Goal: Task Accomplishment & Management: Manage account settings

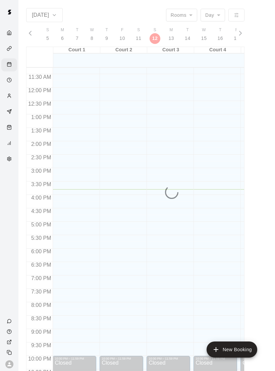
scroll to position [303, 0]
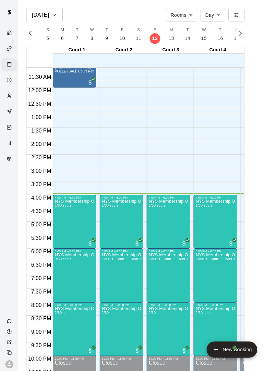
click at [61, 220] on img "edit" at bounding box center [62, 223] width 8 height 8
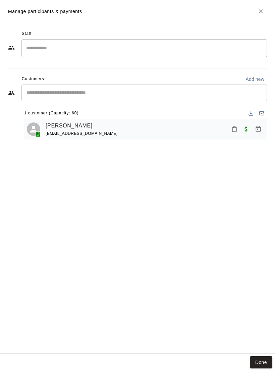
click at [238, 130] on button "Mark attendance" at bounding box center [234, 129] width 11 height 11
click at [245, 126] on p "Mark attended" at bounding box center [268, 128] width 59 height 7
click at [258, 349] on div "Staff ​ Customers Add new ​ 1 customer (Capacity: 60) Dennis Cartwright dennisi…" at bounding box center [137, 188] width 275 height 331
click at [267, 367] on button "Done" at bounding box center [261, 363] width 22 height 12
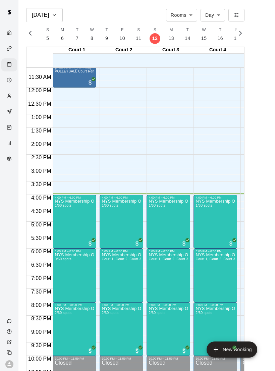
click at [206, 206] on icon "edit" at bounding box center [203, 206] width 8 height 8
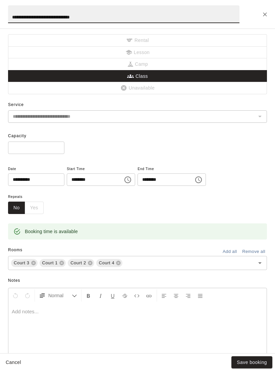
click at [119, 261] on icon at bounding box center [119, 263] width 4 height 4
click at [266, 361] on button "Save booking" at bounding box center [252, 363] width 41 height 12
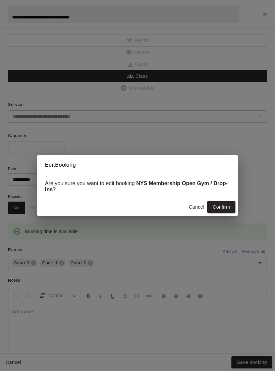
click at [221, 210] on button "Confirm" at bounding box center [221, 207] width 28 height 12
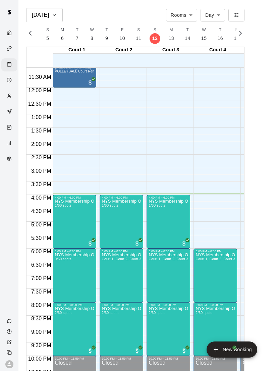
click at [241, 351] on button "New Booking" at bounding box center [232, 350] width 51 height 16
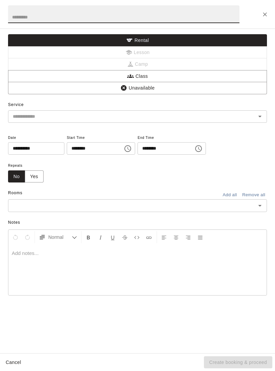
click at [77, 166] on div "Repeats No Yes" at bounding box center [130, 171] width 244 height 21
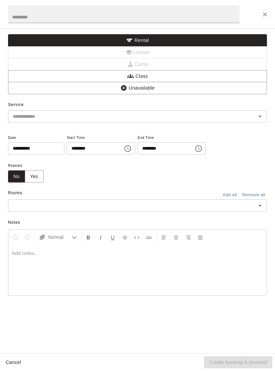
click at [70, 146] on input "********" at bounding box center [93, 148] width 52 height 12
click at [67, 152] on input "********" at bounding box center [93, 148] width 52 height 12
type input "********"
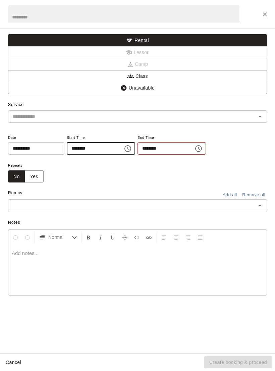
click at [138, 147] on input "********" at bounding box center [164, 148] width 52 height 12
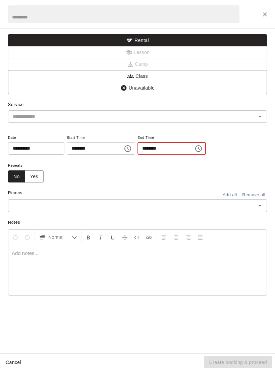
click at [253, 166] on div "**********" at bounding box center [137, 158] width 259 height 60
click at [265, 14] on icon "Close" at bounding box center [265, 14] width 7 height 7
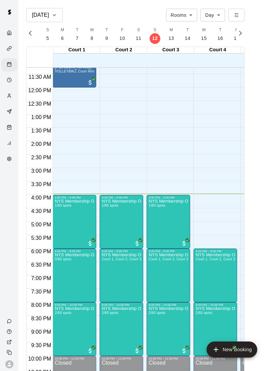
click at [238, 352] on button "New Booking" at bounding box center [232, 350] width 51 height 16
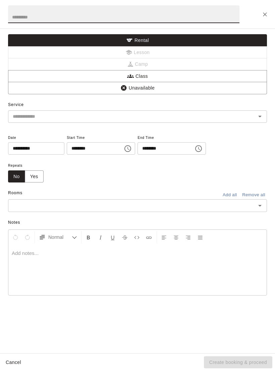
click at [69, 147] on input "********" at bounding box center [93, 148] width 52 height 12
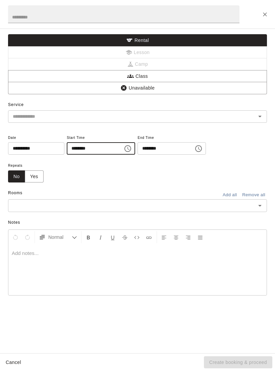
type input "********"
click at [138, 145] on input "********" at bounding box center [164, 148] width 52 height 12
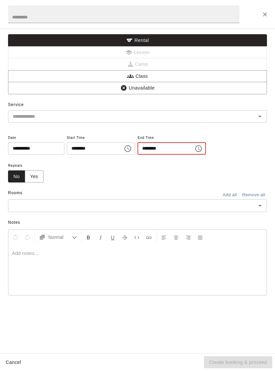
click at [138, 148] on input "********" at bounding box center [164, 148] width 52 height 12
click at [138, 146] on input "********" at bounding box center [164, 148] width 52 height 12
click at [138, 150] on input "********" at bounding box center [164, 148] width 52 height 12
type input "********"
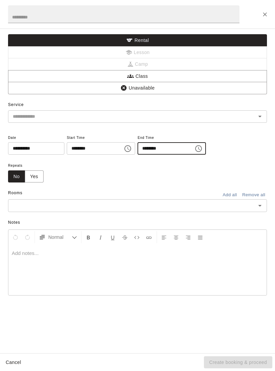
click at [226, 110] on div "​" at bounding box center [137, 116] width 259 height 12
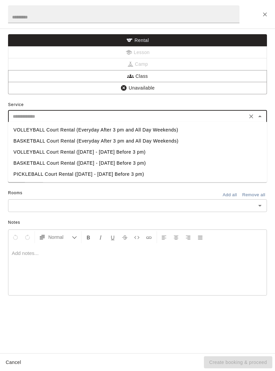
click at [166, 191] on div "Rooms Add all Remove all" at bounding box center [137, 193] width 259 height 11
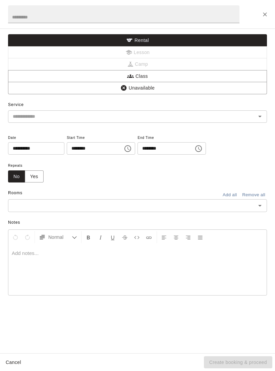
click at [204, 207] on input "text" at bounding box center [132, 205] width 244 height 8
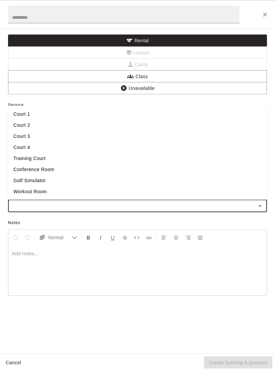
click at [167, 13] on input "text" at bounding box center [124, 14] width 232 height 18
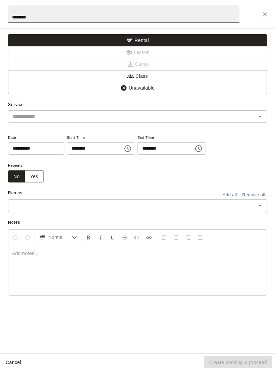
type input "*******"
click at [210, 76] on button "Class" at bounding box center [137, 76] width 259 height 12
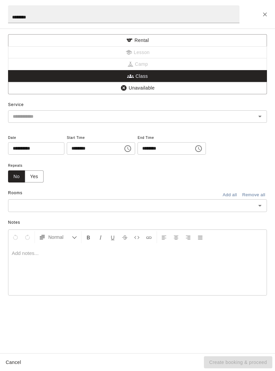
click at [219, 202] on input "text" at bounding box center [132, 205] width 244 height 8
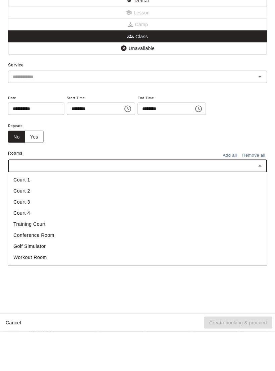
click at [109, 247] on li "Court 4" at bounding box center [137, 252] width 259 height 11
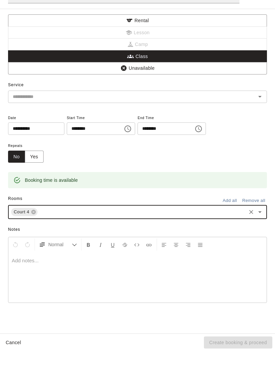
click at [234, 112] on input "text" at bounding box center [132, 116] width 244 height 8
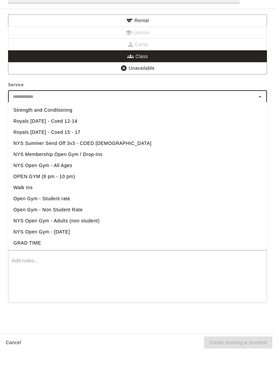
click at [93, 202] on li "Walk Ins" at bounding box center [137, 207] width 259 height 11
type input "********"
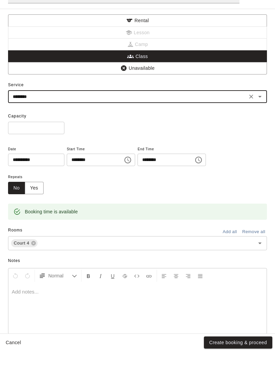
click at [37, 142] on input "*" at bounding box center [36, 148] width 56 height 12
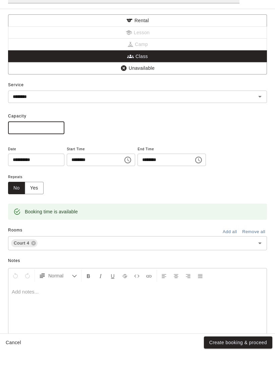
scroll to position [11, 0]
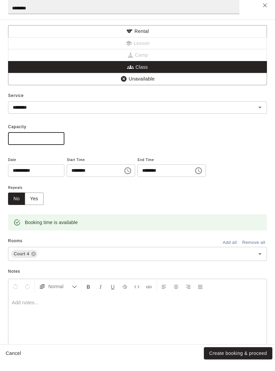
type input "**"
click at [254, 369] on button "Create booking & proceed" at bounding box center [238, 363] width 68 height 12
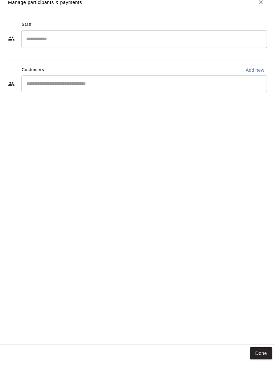
click at [261, 369] on button "Done" at bounding box center [261, 363] width 22 height 12
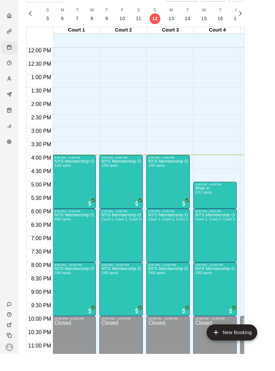
scroll to position [4, 0]
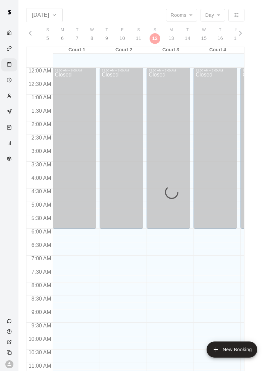
scroll to position [303, 0]
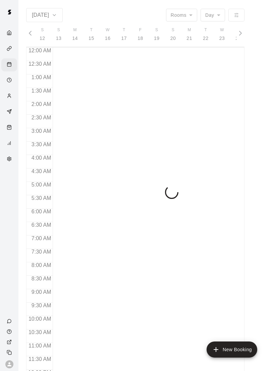
scroll to position [0, 2794]
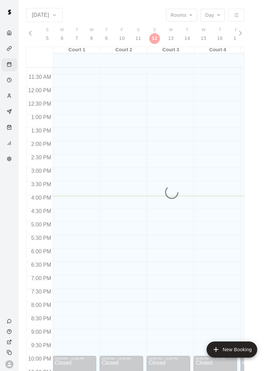
scroll to position [0, 2794]
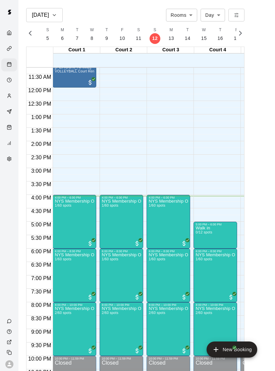
click at [206, 249] on img "edit" at bounding box center [203, 249] width 8 height 8
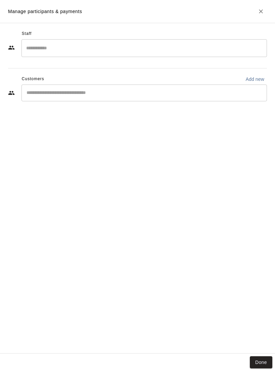
click at [266, 367] on button "Done" at bounding box center [261, 363] width 22 height 12
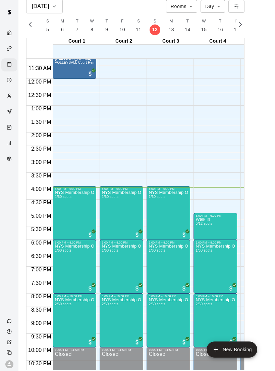
scroll to position [9, 0]
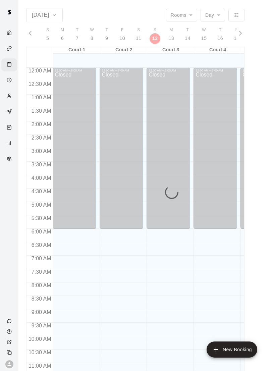
scroll to position [303, 0]
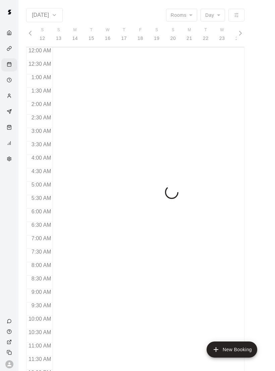
scroll to position [0, 2794]
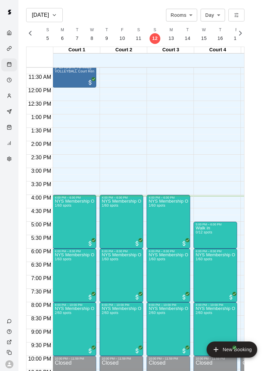
click at [61, 279] on img "edit" at bounding box center [62, 276] width 8 height 8
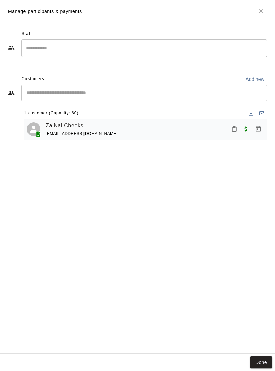
click at [258, 358] on button "Done" at bounding box center [261, 363] width 22 height 12
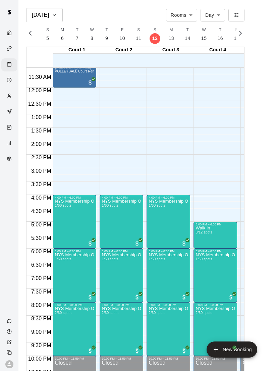
click at [201, 331] on img "edit" at bounding box center [203, 330] width 8 height 8
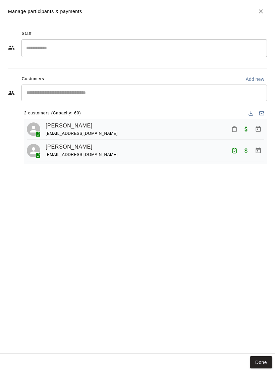
click at [264, 360] on button "Done" at bounding box center [261, 363] width 22 height 12
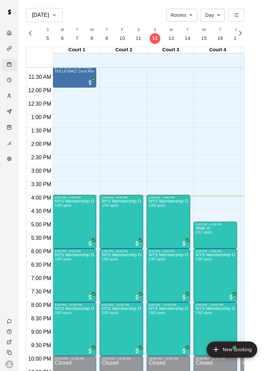
click at [203, 275] on img "edit" at bounding box center [203, 276] width 8 height 8
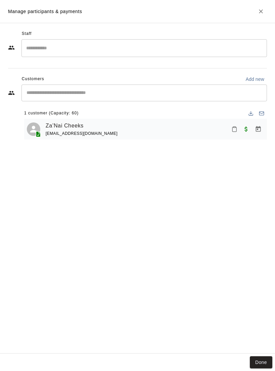
click at [263, 362] on button "Done" at bounding box center [261, 363] width 22 height 12
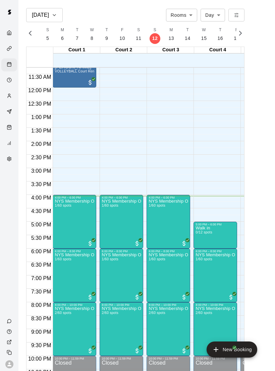
click at [210, 228] on p "Walk in" at bounding box center [204, 228] width 16 height 0
click at [204, 252] on img "edit" at bounding box center [203, 252] width 8 height 8
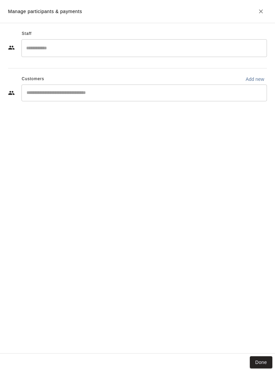
click at [263, 360] on button "Done" at bounding box center [261, 363] width 22 height 12
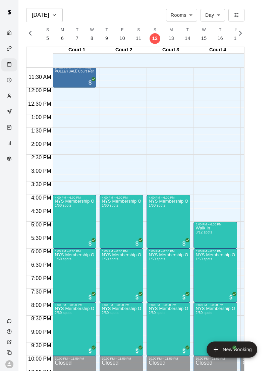
click at [154, 222] on img "edit" at bounding box center [156, 223] width 8 height 8
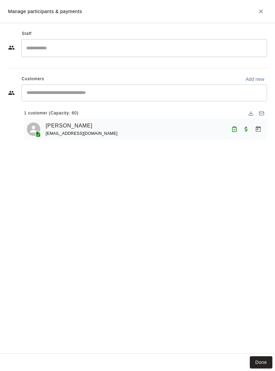
click at [254, 368] on button "Done" at bounding box center [261, 363] width 22 height 12
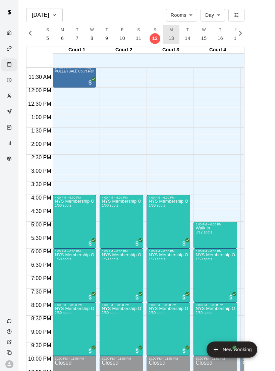
click at [170, 37] on p "13" at bounding box center [172, 38] width 6 height 7
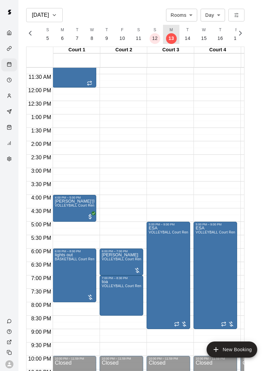
scroll to position [0, 2810]
click at [169, 40] on p "14" at bounding box center [172, 38] width 6 height 7
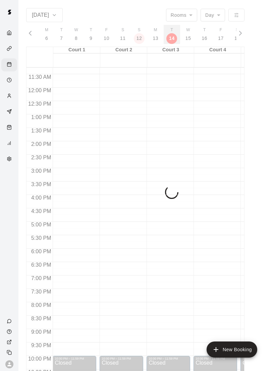
scroll to position [0, 2826]
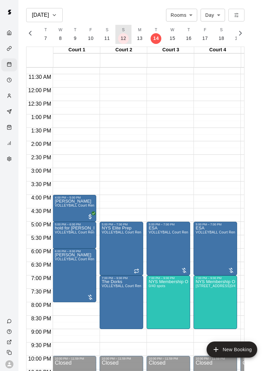
click at [121, 39] on p "12" at bounding box center [124, 38] width 6 height 7
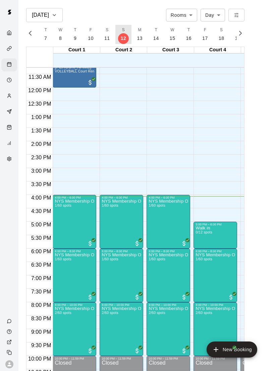
scroll to position [0, 2794]
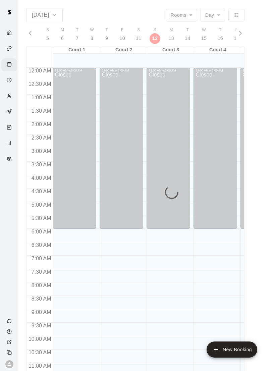
scroll to position [303, 0]
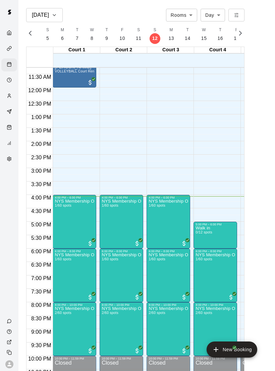
click at [155, 224] on img "edit" at bounding box center [156, 223] width 8 height 8
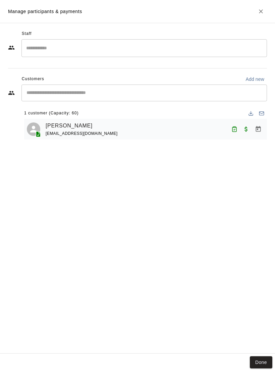
click at [263, 363] on button "Done" at bounding box center [261, 363] width 22 height 12
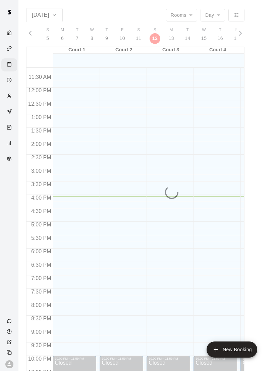
scroll to position [303, 0]
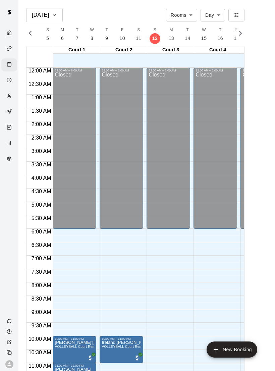
scroll to position [303, 0]
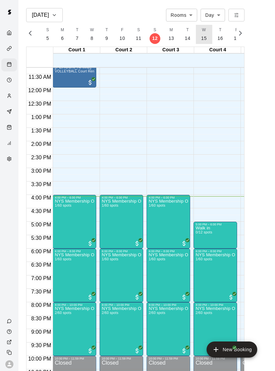
click at [199, 36] on button "W 15" at bounding box center [204, 34] width 16 height 19
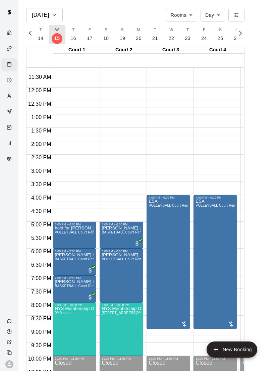
scroll to position [0, 2959]
click at [107, 36] on button "S 19" at bounding box center [105, 34] width 16 height 19
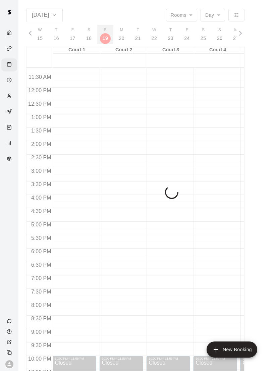
scroll to position [0, 2905]
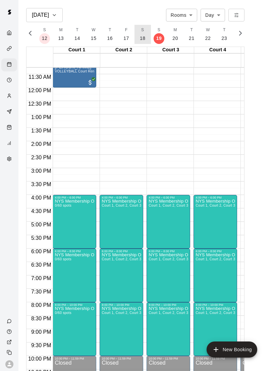
click at [140, 37] on p "18" at bounding box center [143, 38] width 6 height 7
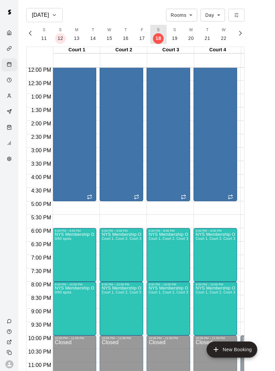
scroll to position [323, 0]
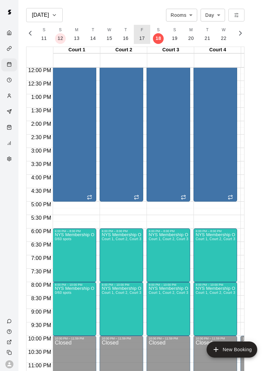
click at [141, 28] on span "F" at bounding box center [142, 30] width 3 height 7
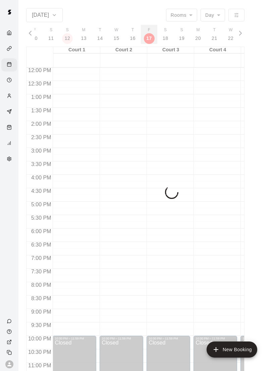
scroll to position [0, 2873]
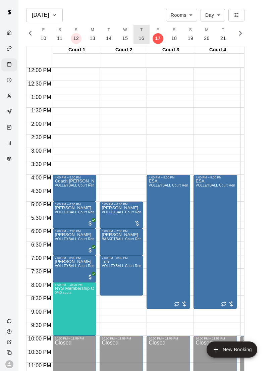
click at [137, 33] on button "T 16" at bounding box center [142, 34] width 16 height 19
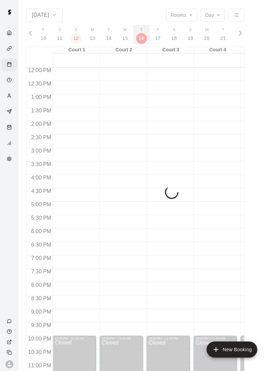
scroll to position [0, 2858]
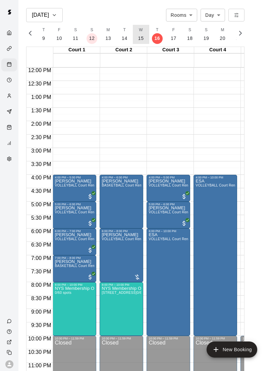
click at [139, 34] on button "W 15" at bounding box center [141, 34] width 16 height 19
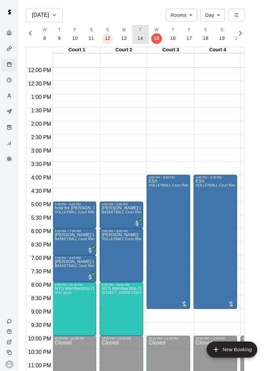
click at [139, 39] on p "14" at bounding box center [141, 38] width 6 height 7
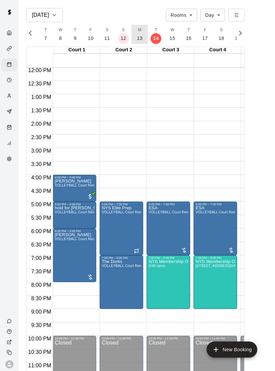
click at [138, 41] on p "13" at bounding box center [140, 38] width 6 height 7
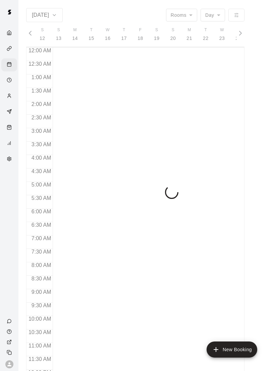
scroll to position [0, 2794]
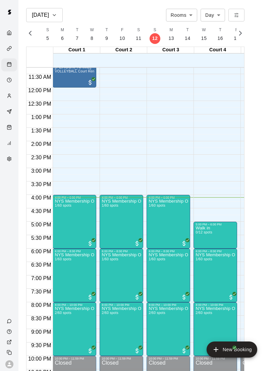
click at [198, 252] on button "edit" at bounding box center [202, 249] width 13 height 13
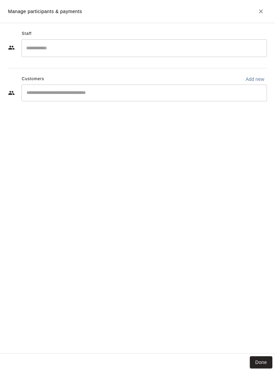
click at [261, 366] on button "Done" at bounding box center [261, 363] width 22 height 12
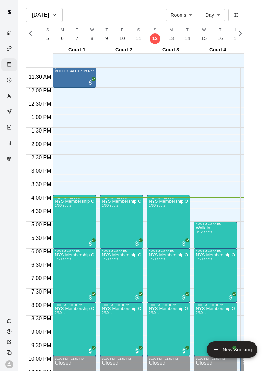
click at [204, 233] on icon "edit" at bounding box center [203, 233] width 6 height 6
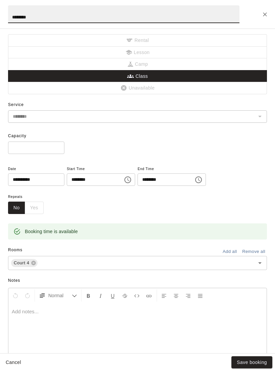
scroll to position [0, 0]
click at [264, 12] on icon "Close" at bounding box center [265, 14] width 7 height 7
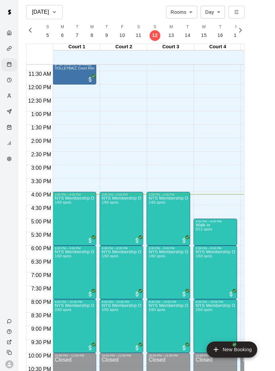
scroll to position [4, 0]
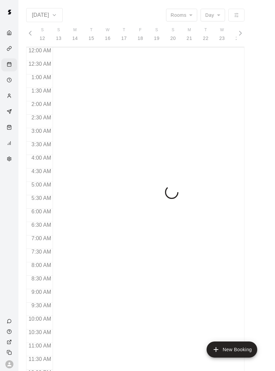
scroll to position [0, 2794]
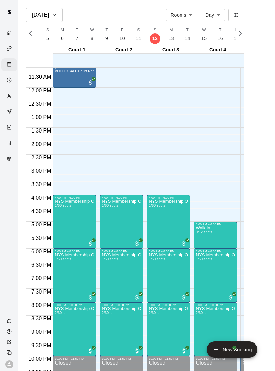
click at [154, 226] on img "edit" at bounding box center [156, 223] width 8 height 8
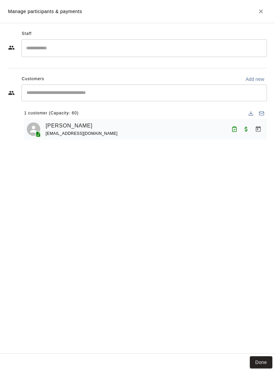
click at [259, 361] on button "Done" at bounding box center [261, 363] width 22 height 12
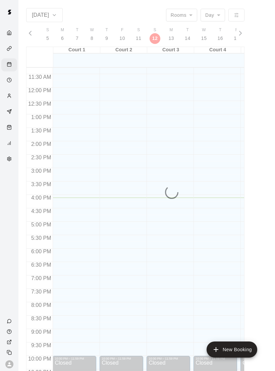
scroll to position [303, 0]
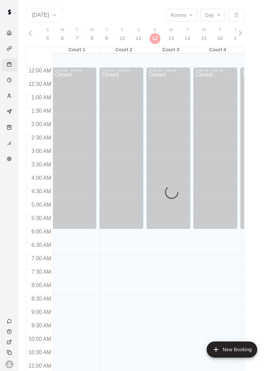
scroll to position [303, 0]
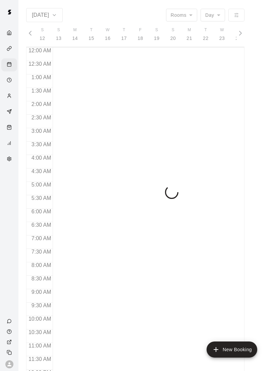
scroll to position [0, 2794]
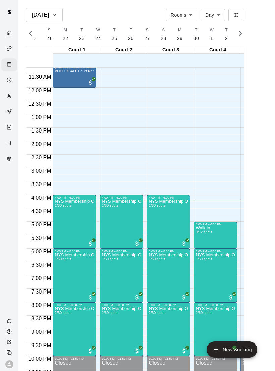
scroll to position [0, 2570]
click at [206, 276] on img "edit" at bounding box center [203, 276] width 8 height 8
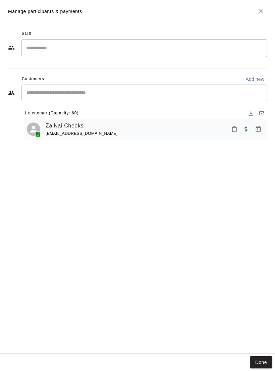
click at [271, 366] on button "Done" at bounding box center [261, 363] width 22 height 12
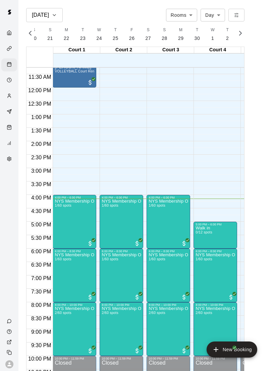
click at [153, 226] on img "edit" at bounding box center [156, 223] width 8 height 8
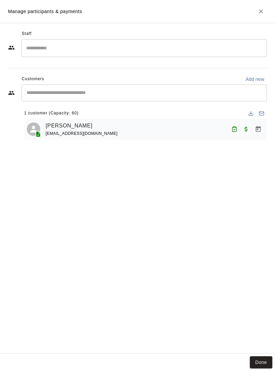
click at [261, 357] on button "Done" at bounding box center [261, 363] width 22 height 12
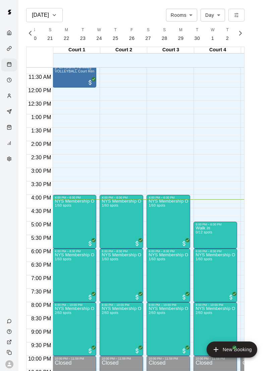
click at [206, 272] on button "edit" at bounding box center [202, 276] width 13 height 13
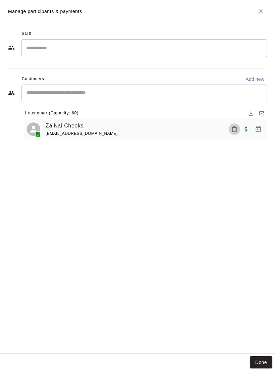
click at [238, 128] on button "Mark attendance" at bounding box center [234, 129] width 11 height 11
click at [254, 130] on p "[PERSON_NAME] attended" at bounding box center [268, 128] width 59 height 7
click at [260, 359] on button "Done" at bounding box center [261, 363] width 22 height 12
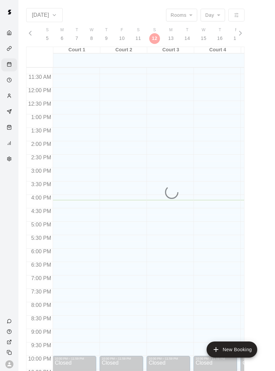
scroll to position [0, 2794]
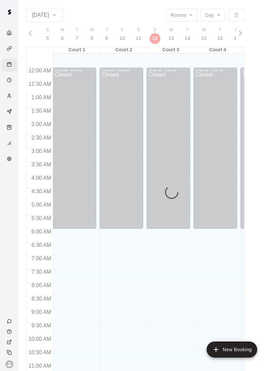
scroll to position [303, 0]
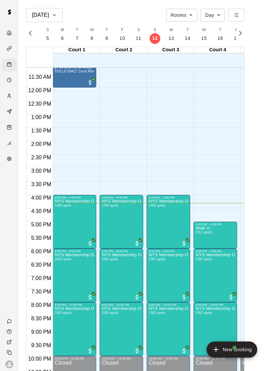
click at [59, 279] on img "edit" at bounding box center [62, 276] width 8 height 8
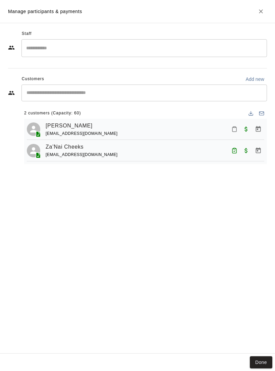
click at [238, 132] on button "Mark attendance" at bounding box center [234, 129] width 11 height 11
click at [247, 129] on p "[PERSON_NAME] attended" at bounding box center [268, 128] width 59 height 7
click at [261, 361] on button "Done" at bounding box center [261, 363] width 22 height 12
